Goal: Task Accomplishment & Management: Use online tool/utility

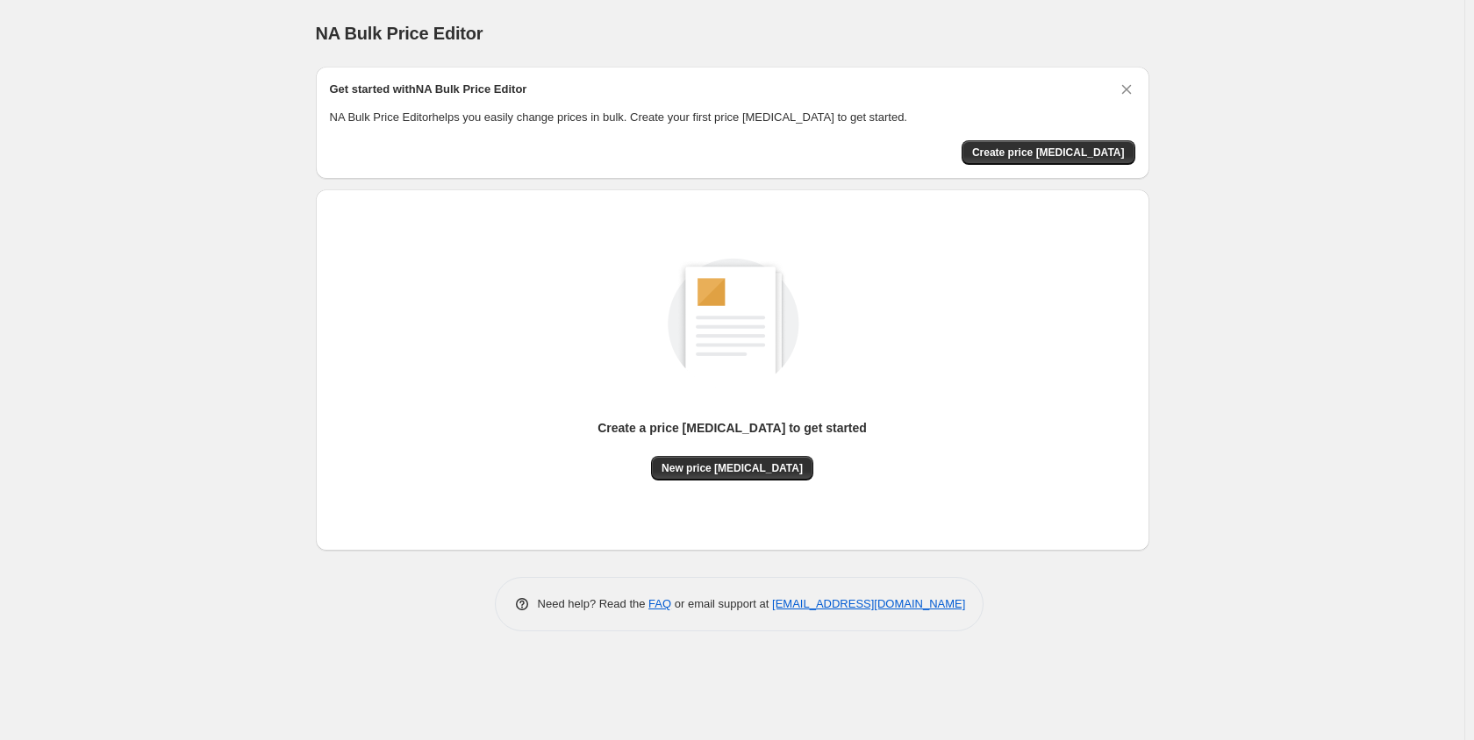
drag, startPoint x: 776, startPoint y: 472, endPoint x: 1002, endPoint y: 192, distance: 359.9
click at [997, 197] on div "Create a price [MEDICAL_DATA] to get started New price [MEDICAL_DATA]" at bounding box center [732, 369] width 833 height 361
click at [1039, 160] on button "Create price [MEDICAL_DATA]" at bounding box center [1048, 152] width 174 height 25
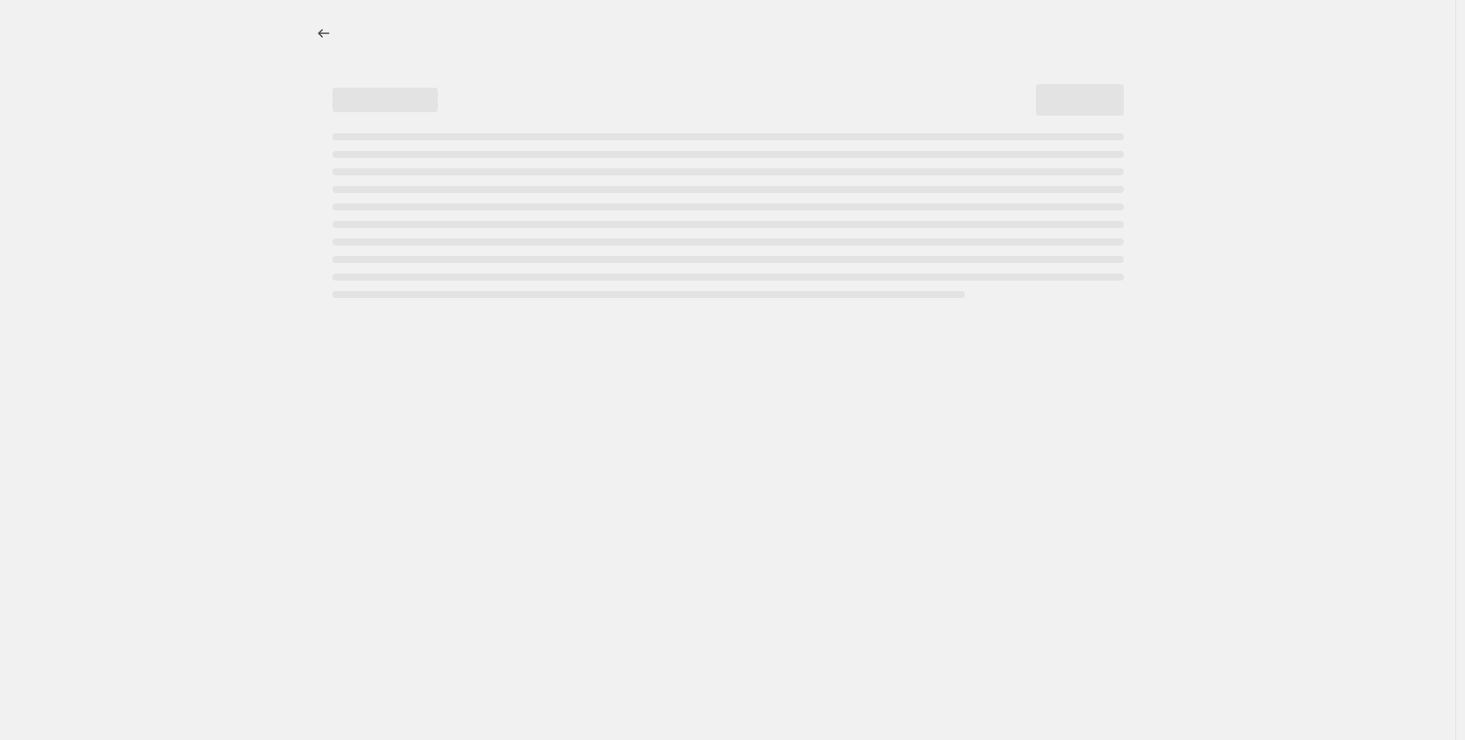
select select "percentage"
